Goal: Information Seeking & Learning: Learn about a topic

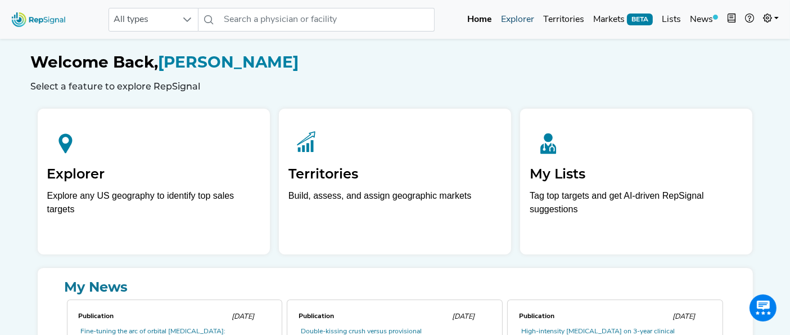
drag, startPoint x: 520, startPoint y: 22, endPoint x: 523, endPoint y: 28, distance: 6.6
click at [520, 22] on link "Explorer" at bounding box center [518, 19] width 42 height 23
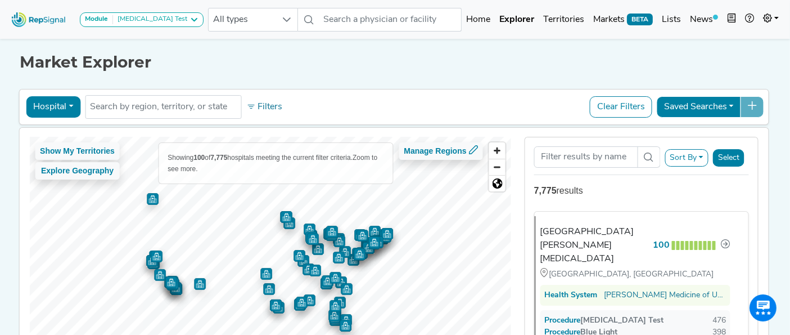
scroll to position [62, 0]
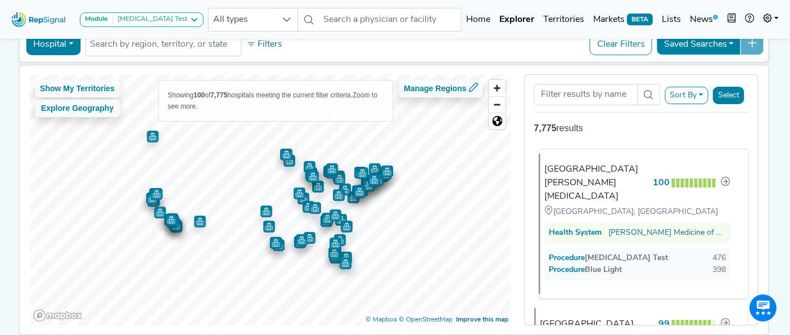
click at [629, 197] on div "USC Norris Comprehensive Cancer Center" at bounding box center [597, 183] width 104 height 41
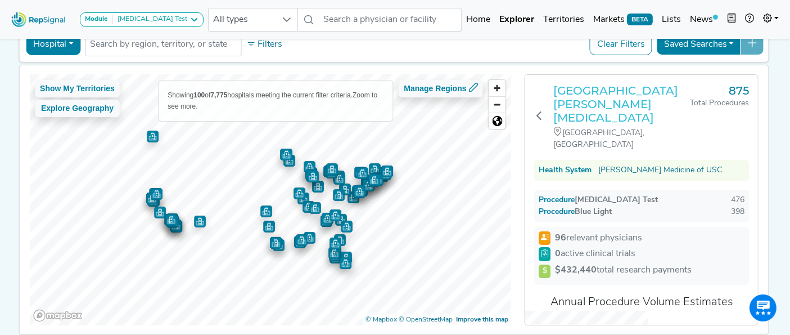
click at [568, 93] on h3 "USC Norris Comprehensive Cancer Center" at bounding box center [622, 104] width 137 height 41
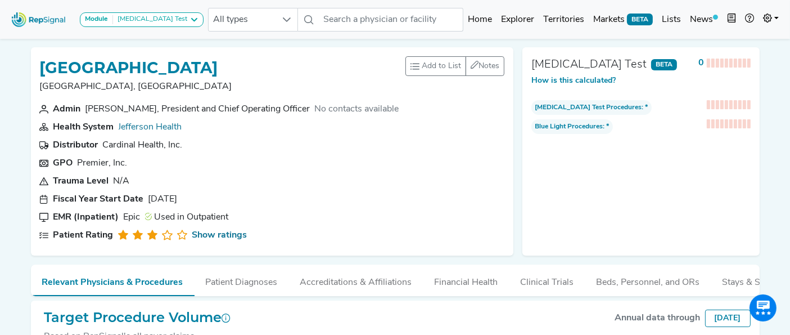
drag, startPoint x: 42, startPoint y: 63, endPoint x: 268, endPoint y: 64, distance: 226.1
click at [268, 64] on div "Jefferson Stratford Hospital Stratford, NJ Add to List Recent Lists: Cardiac Ab…" at bounding box center [272, 79] width 465 height 46
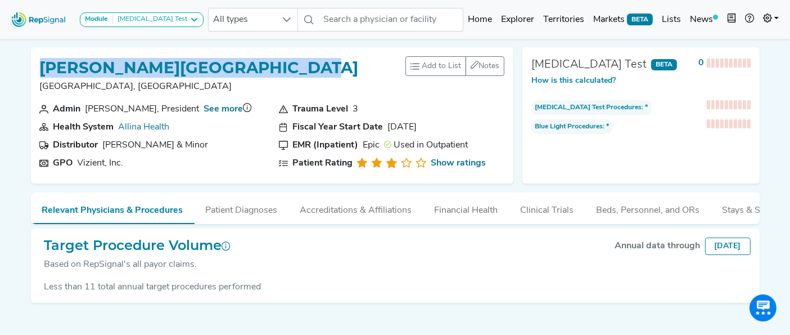
drag, startPoint x: 181, startPoint y: 66, endPoint x: 297, endPoint y: 70, distance: 116.0
click at [297, 70] on div "Abbott Northwestern Hospital Minneapolis, MN Add to List Recent Lists: Cardiac …" at bounding box center [272, 79] width 465 height 46
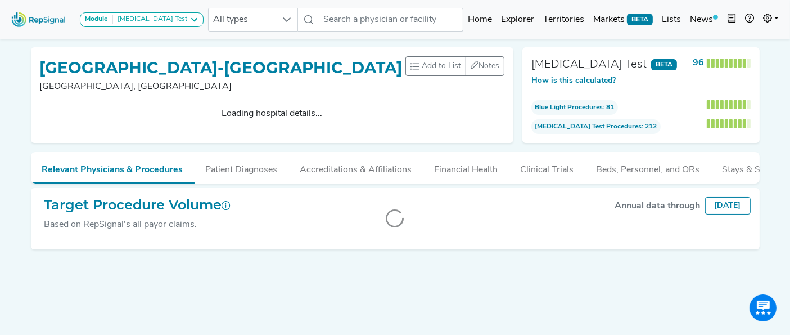
click at [39, 65] on div "Lehigh Valley Hospital-Cedar Crest Allentown, PA Add to List Recent Lists: Card…" at bounding box center [272, 95] width 483 height 96
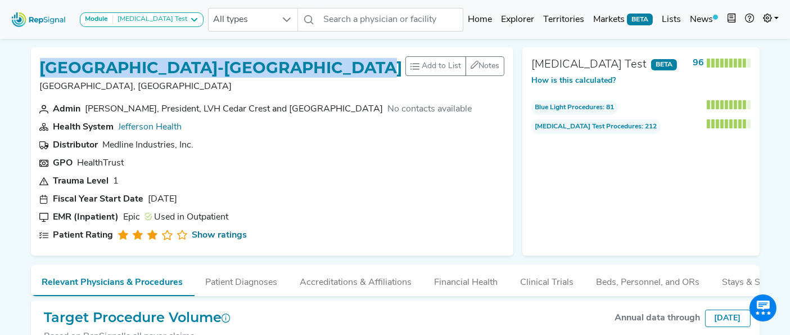
drag, startPoint x: 41, startPoint y: 66, endPoint x: 330, endPoint y: 70, distance: 289.2
click at [330, 70] on div "Lehigh Valley Hospital-Cedar Crest Allentown, PA Add to List Recent Lists: Card…" at bounding box center [272, 79] width 465 height 46
copy h1 "Lehigh Valley Hospital-Cedar Crest"
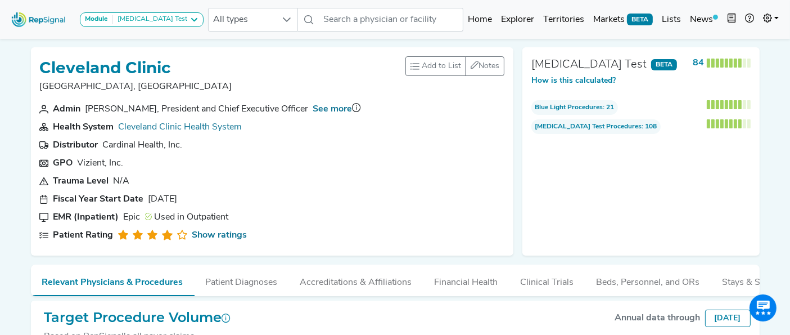
click at [61, 62] on div "[GEOGRAPHIC_DATA] [GEOGRAPHIC_DATA], [GEOGRAPHIC_DATA] Add to List Recent Lists…" at bounding box center [272, 79] width 465 height 46
click at [42, 64] on h1 "Cleveland Clinic" at bounding box center [136, 68] width 192 height 19
drag, startPoint x: 106, startPoint y: 60, endPoint x: 163, endPoint y: 57, distance: 56.3
click at [163, 57] on div "Cleveland Clinic Cleveland, OH" at bounding box center [136, 79] width 192 height 46
copy h1 "Cleveland Clinic"
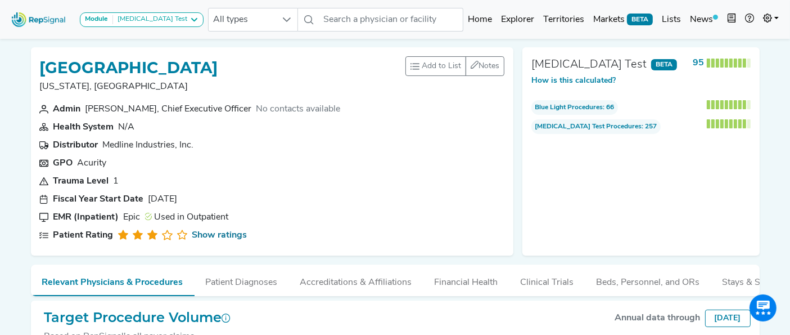
drag, startPoint x: 215, startPoint y: 68, endPoint x: 35, endPoint y: 65, distance: 179.5
click at [35, 65] on div "[GEOGRAPHIC_DATA] [US_STATE], [GEOGRAPHIC_DATA] Add to List Recent Lists: Cardi…" at bounding box center [272, 151] width 483 height 208
